Goal: Navigation & Orientation: Find specific page/section

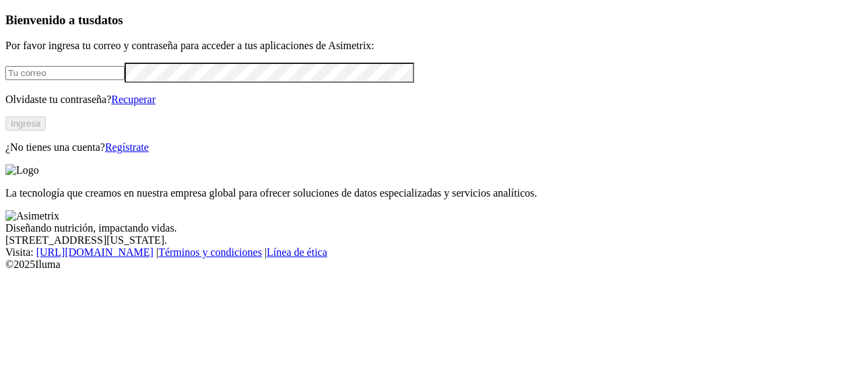
type input "[PERSON_NAME][EMAIL_ADDRESS][PERSON_NAME][DOMAIN_NAME]"
click at [46, 131] on button "Ingresa" at bounding box center [25, 123] width 40 height 14
